Goal: Communication & Community: Answer question/provide support

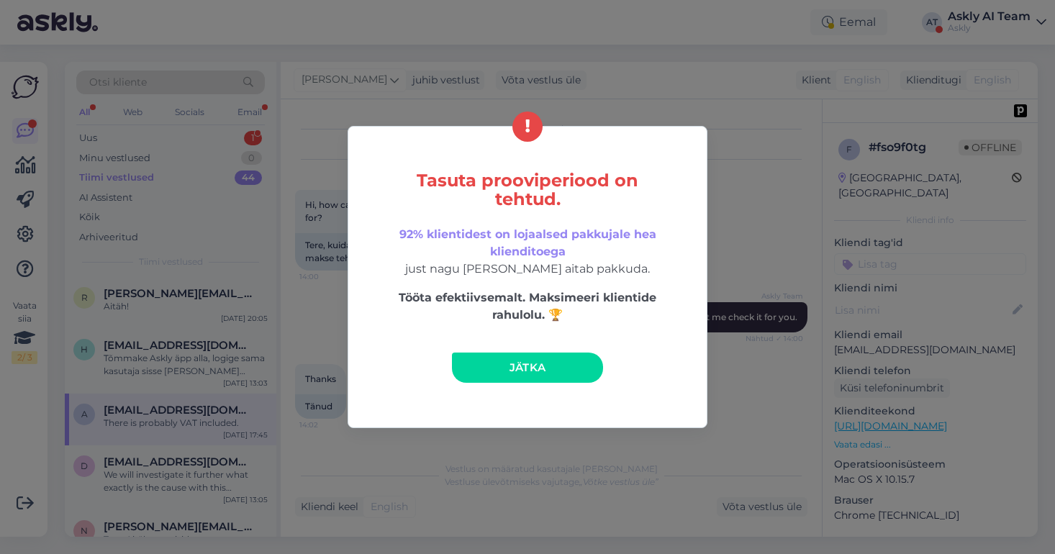
scroll to position [2272, 0]
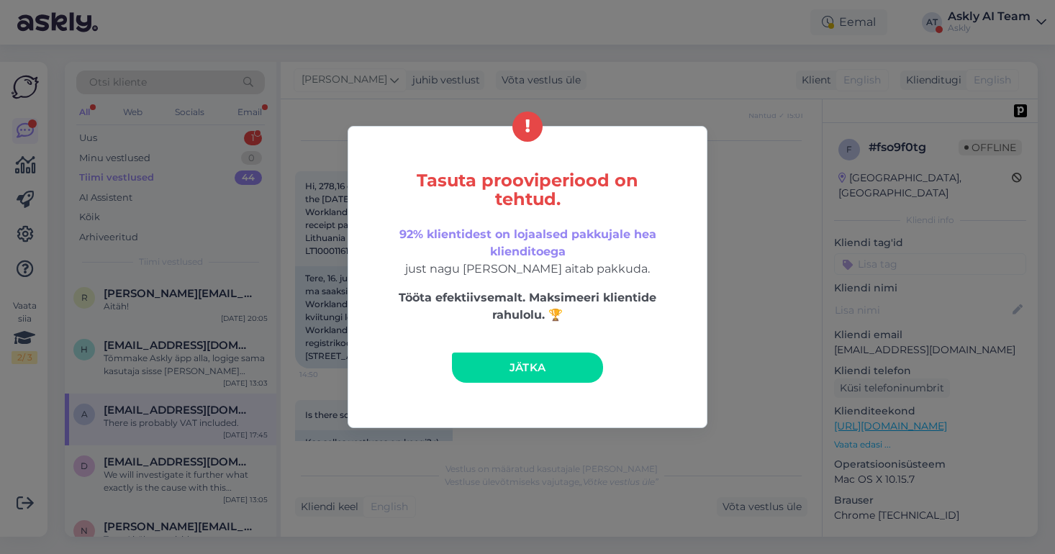
click at [623, 81] on div "Tasuta prooviperiood on tehtud. 92% klientidest on lojaalsed pakkujale hea klie…" at bounding box center [527, 277] width 1055 height 554
click at [503, 374] on link "Jätka" at bounding box center [527, 368] width 151 height 30
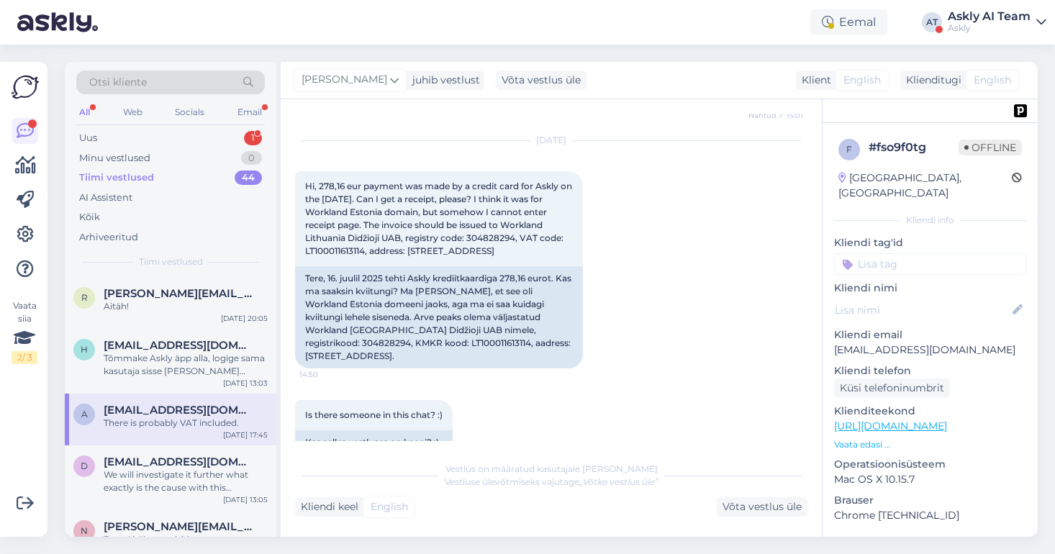
click at [1004, 11] on div "Askly AI Team" at bounding box center [989, 17] width 83 height 12
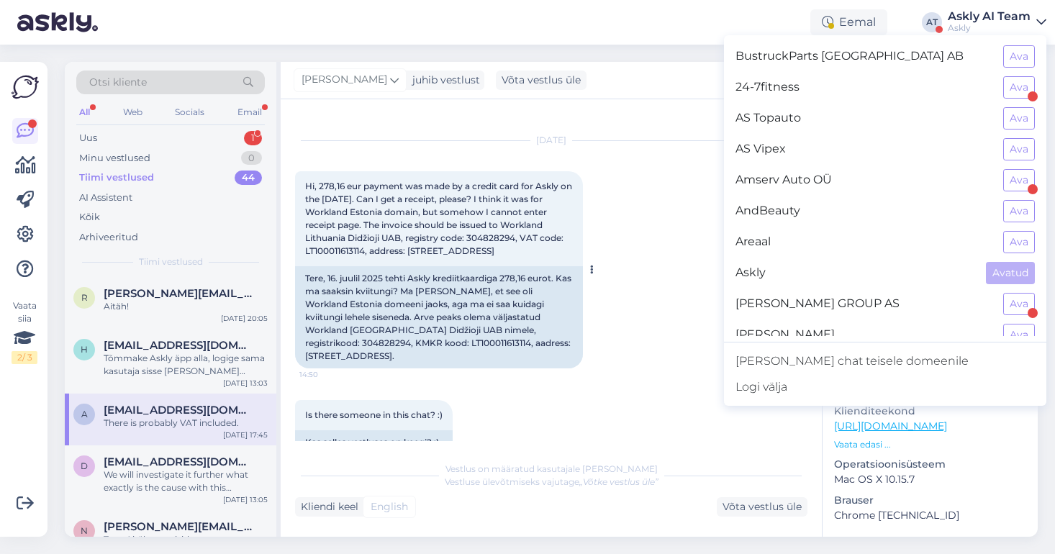
click at [594, 252] on div at bounding box center [589, 269] width 13 height 197
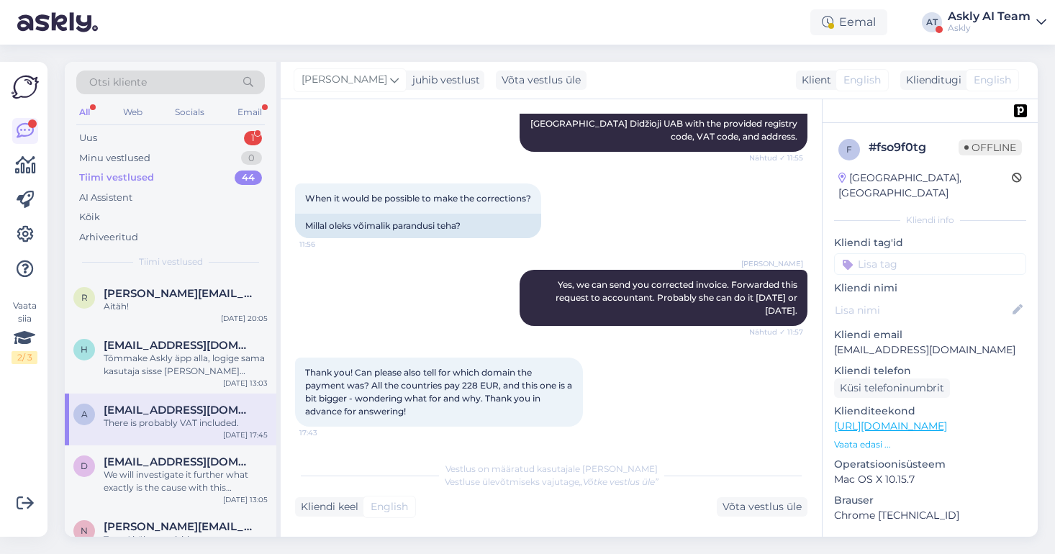
scroll to position [3342, 0]
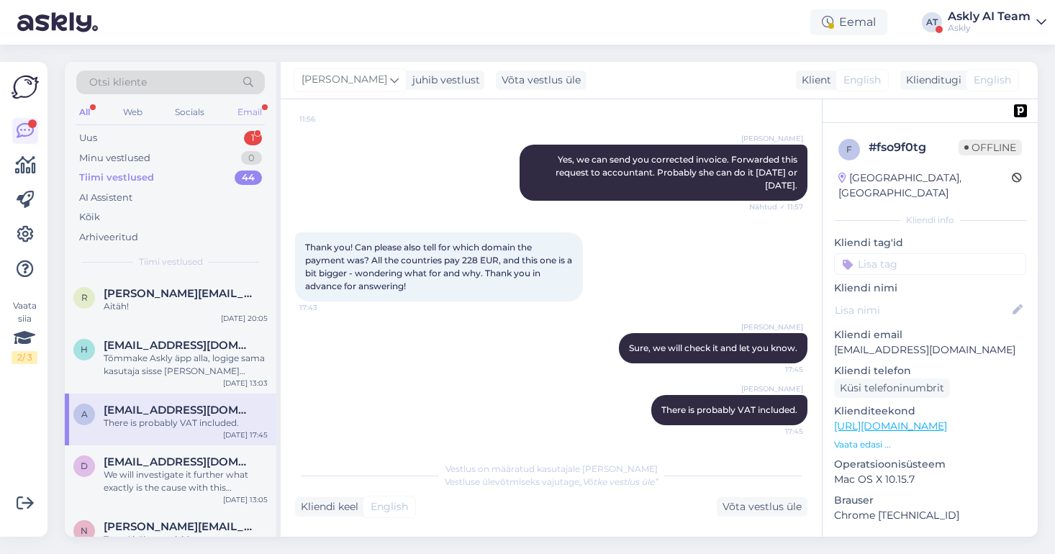
click at [249, 112] on div "Email" at bounding box center [250, 112] width 30 height 19
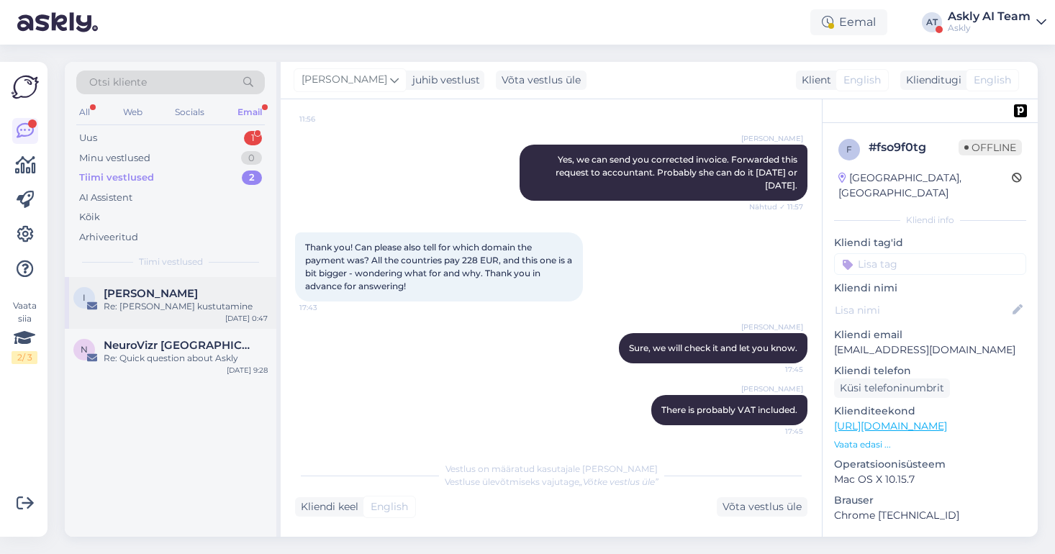
click at [186, 293] on span "[PERSON_NAME]" at bounding box center [151, 293] width 94 height 13
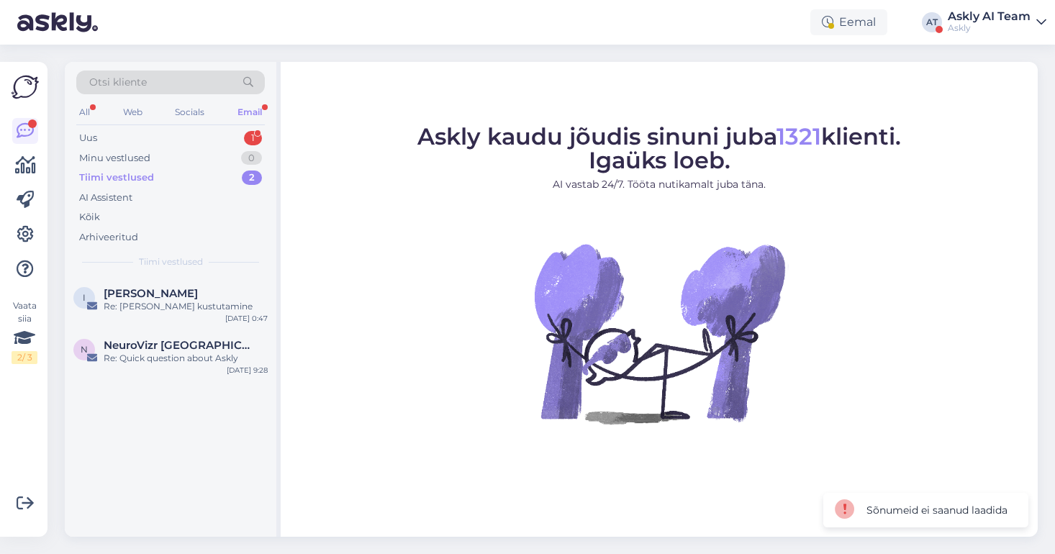
click at [1030, 382] on div "Askly kaudu jõudis sinuni juba 1321 klienti. Igaüks loeb. AI vastab 24/7. Tööta…" at bounding box center [659, 299] width 757 height 475
click at [167, 144] on div "Uus 1" at bounding box center [170, 138] width 189 height 20
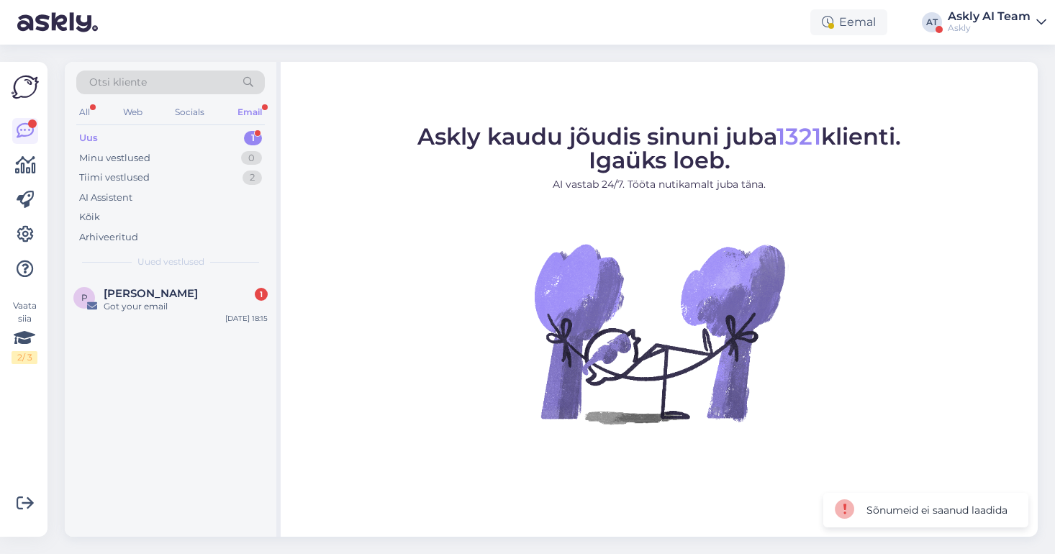
click at [143, 126] on div "Otsi kliente All Web Socials Email Uus 1 Minu vestlused 0 Tiimi vestlused 2 AI …" at bounding box center [171, 169] width 212 height 215
click at [140, 167] on div "Minu vestlused 0" at bounding box center [170, 158] width 189 height 20
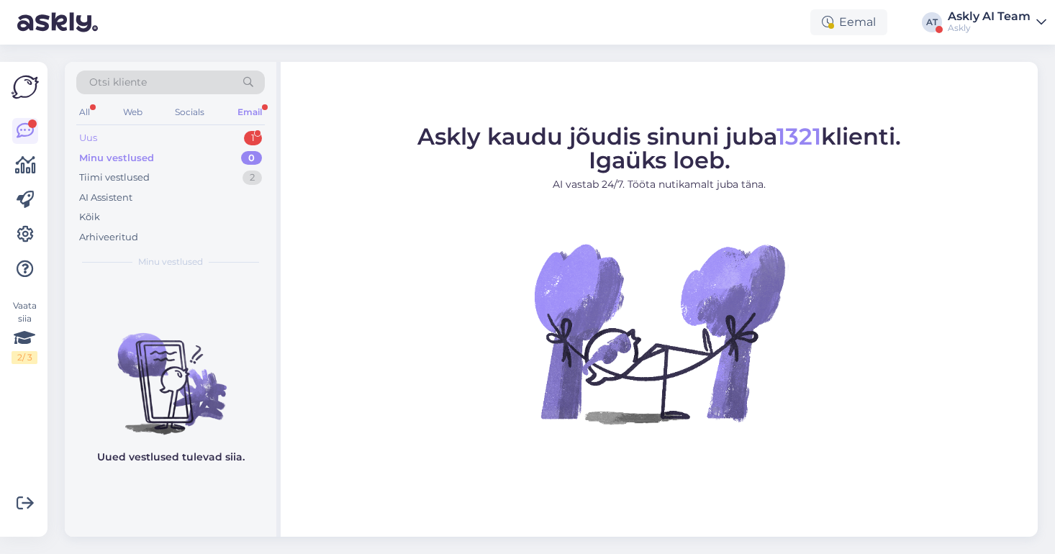
click at [86, 138] on div "Uus" at bounding box center [88, 138] width 18 height 14
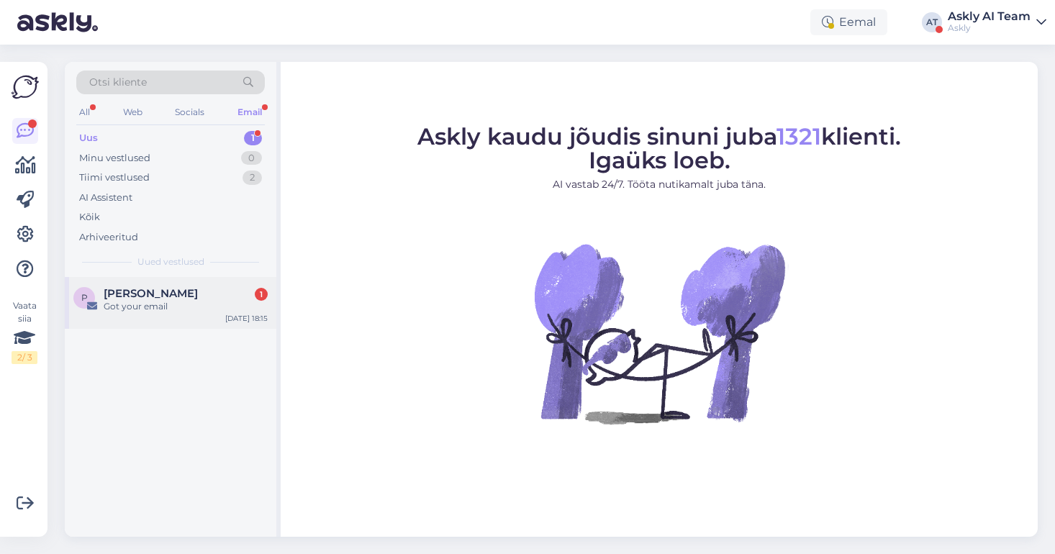
click at [206, 304] on div "Got your email" at bounding box center [186, 306] width 164 height 13
